Goal: Transaction & Acquisition: Purchase product/service

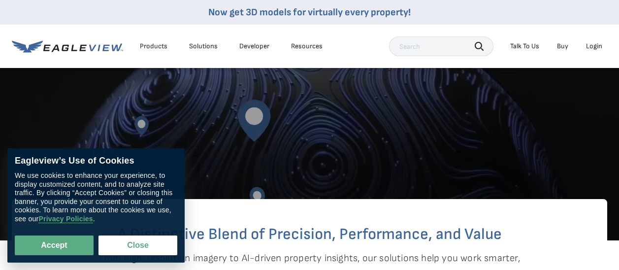
scroll to position [197, 0]
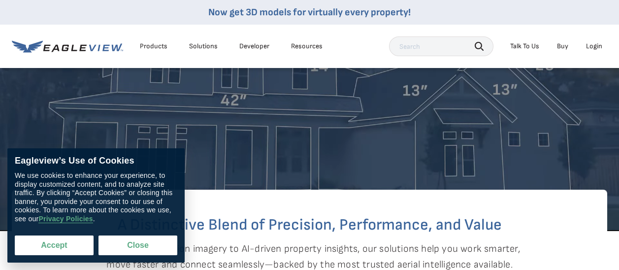
click at [52, 242] on button "Accept" at bounding box center [54, 246] width 79 height 20
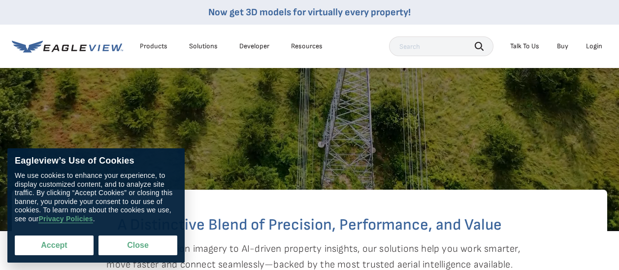
checkbox input "true"
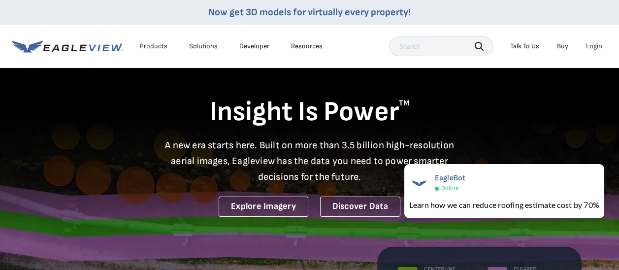
scroll to position [0, 0]
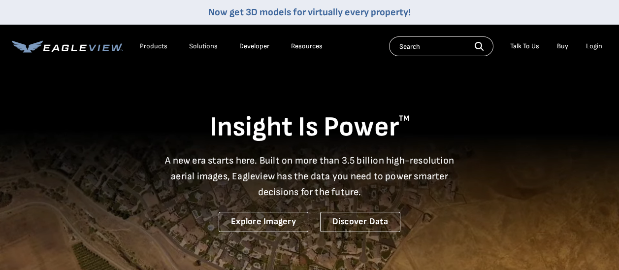
click at [562, 47] on link "Buy" at bounding box center [562, 46] width 11 height 9
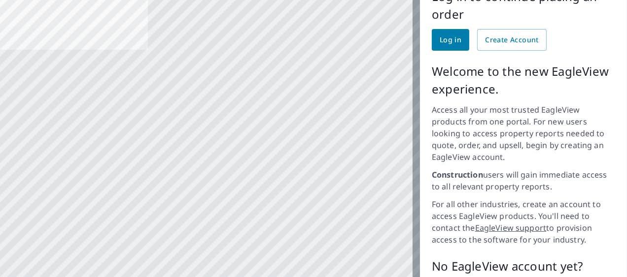
scroll to position [148, 0]
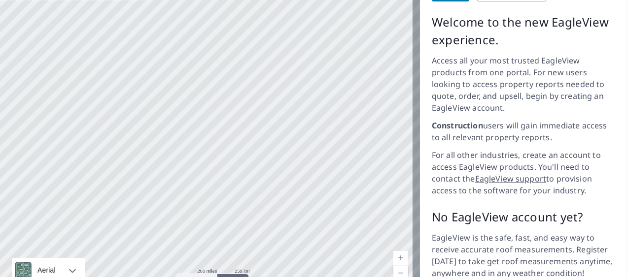
click at [320, 202] on div at bounding box center [210, 118] width 420 height 382
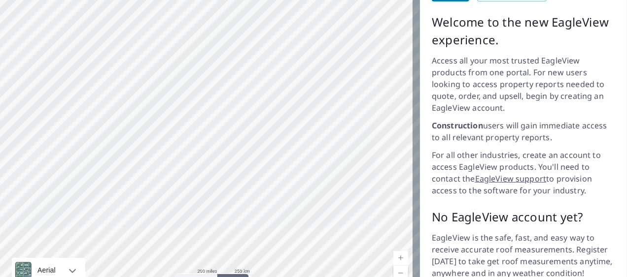
scroll to position [191, 0]
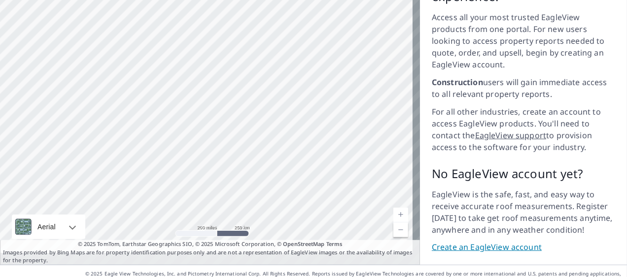
click at [484, 242] on link "Create an EagleView account" at bounding box center [523, 247] width 183 height 11
